Goal: Obtain resource: Download file/media

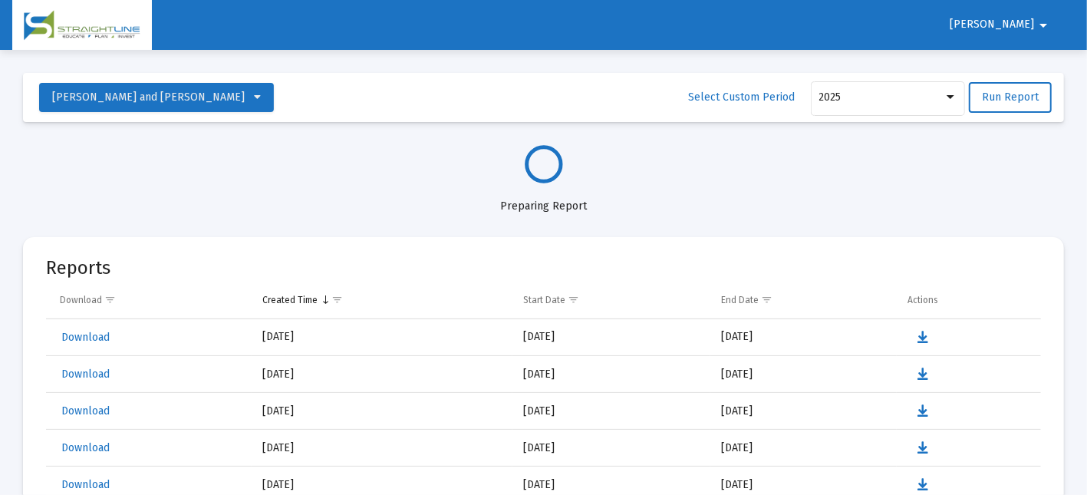
select select "View all"
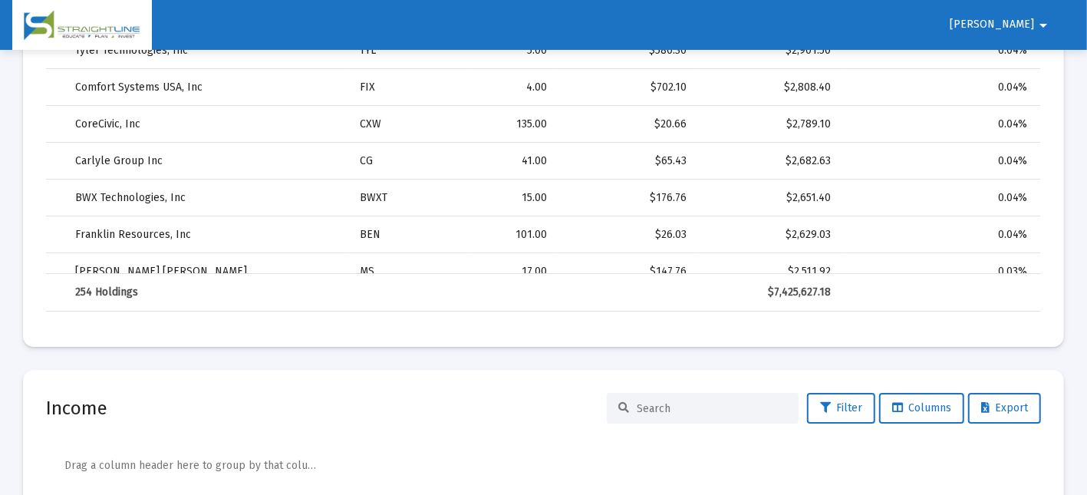
scroll to position [3250, 0]
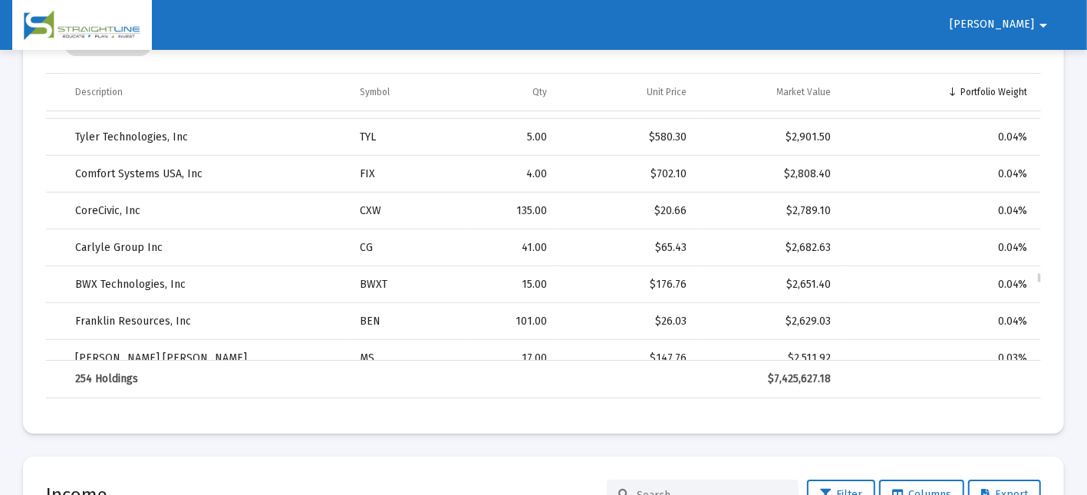
click at [350, 311] on td "BEN" at bounding box center [409, 320] width 121 height 37
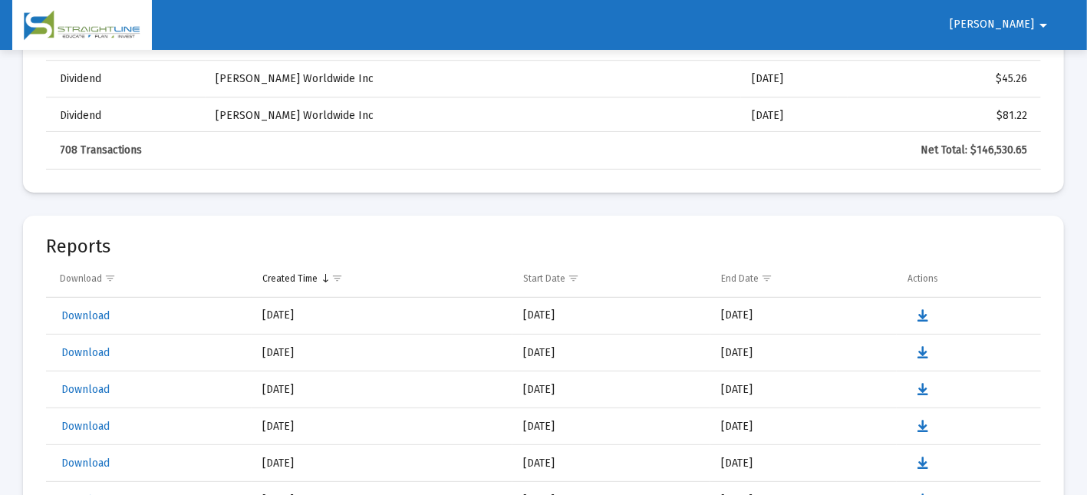
scroll to position [4109, 0]
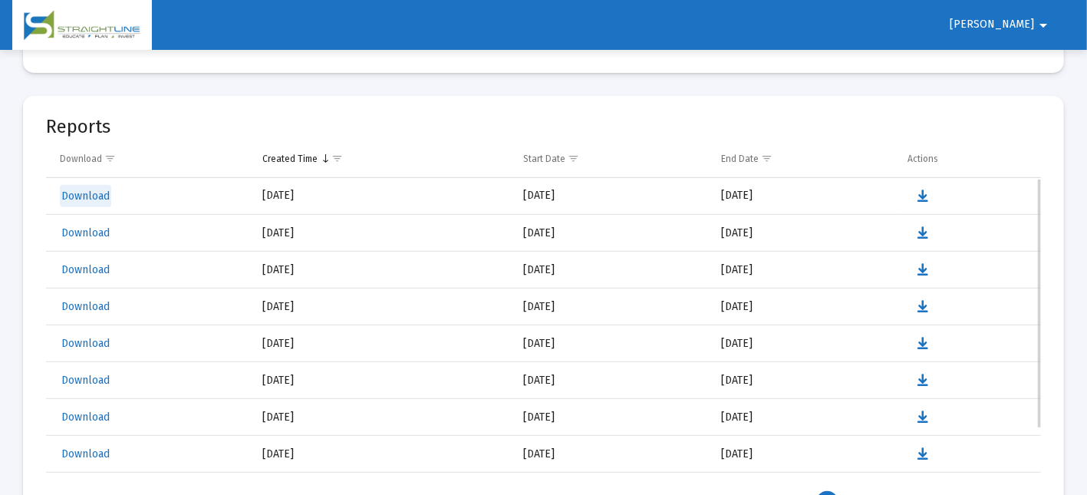
click at [100, 194] on span "Download" at bounding box center [85, 195] width 48 height 13
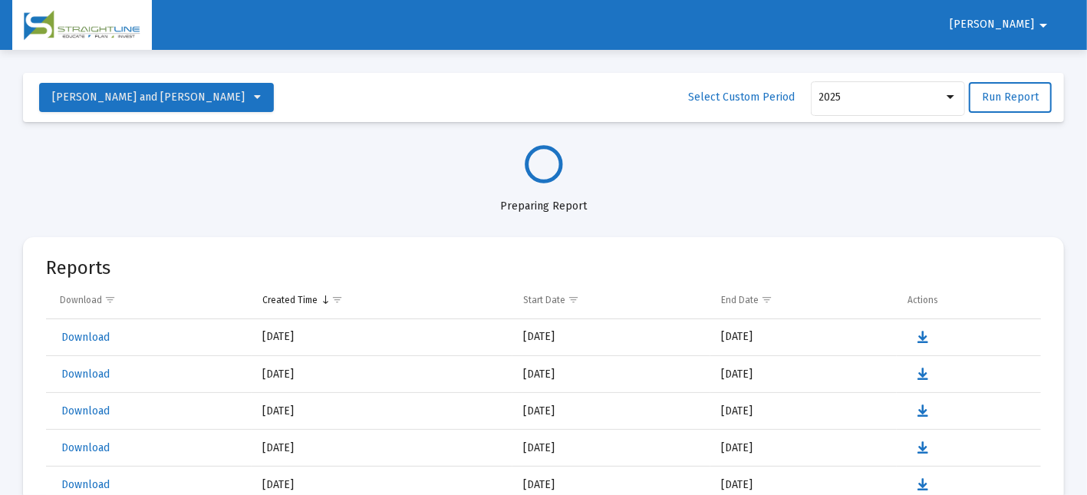
scroll to position [86, 0]
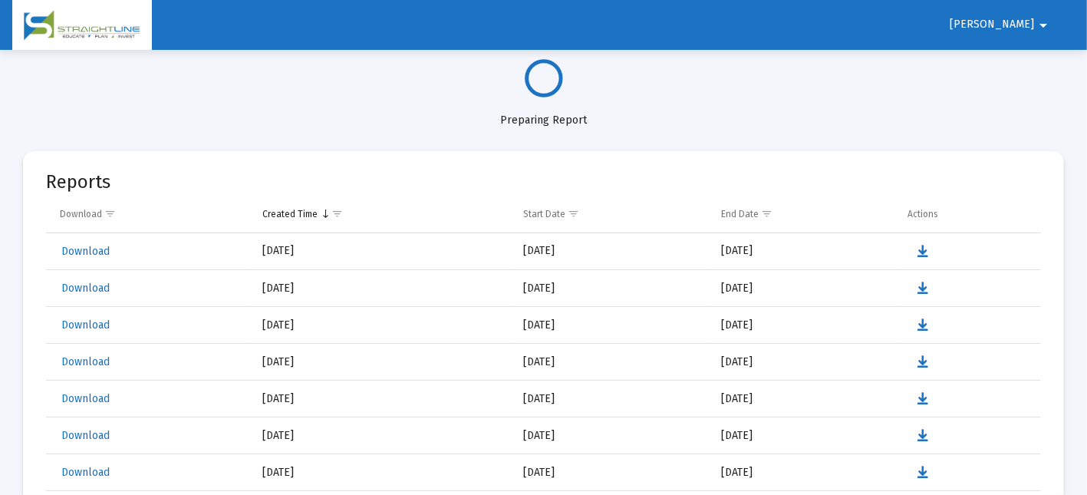
select select "View all"
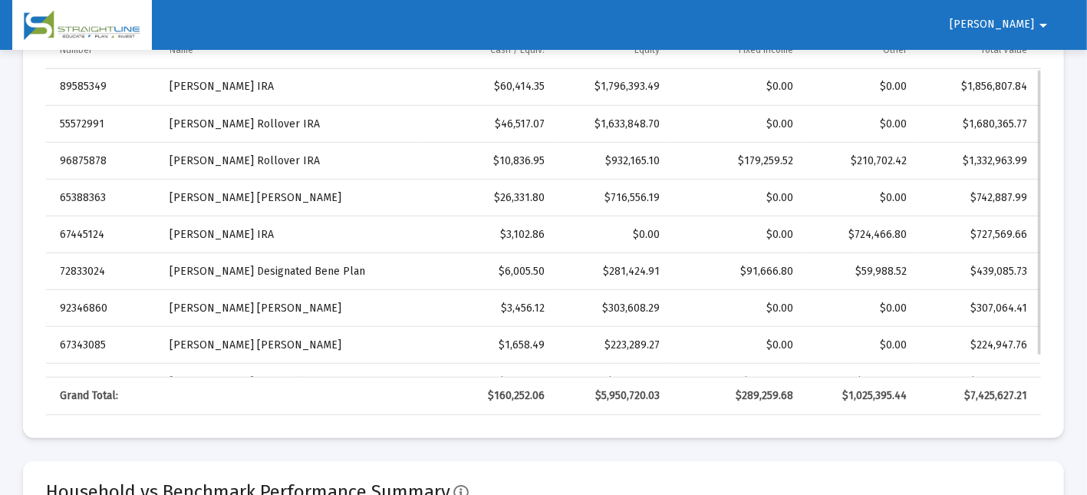
scroll to position [605, 0]
